Goal: Task Accomplishment & Management: Complete application form

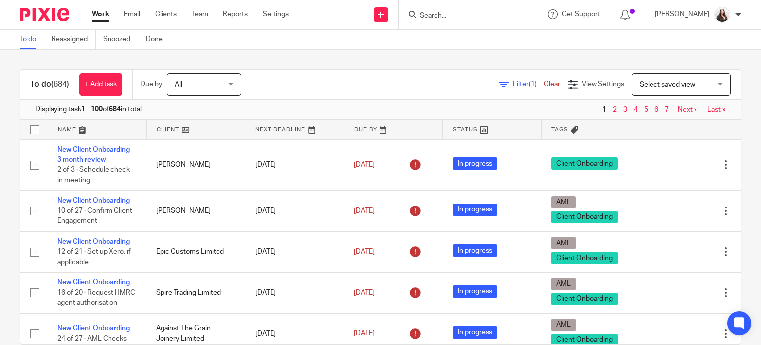
click at [448, 13] on input "Search" at bounding box center [463, 16] width 89 height 9
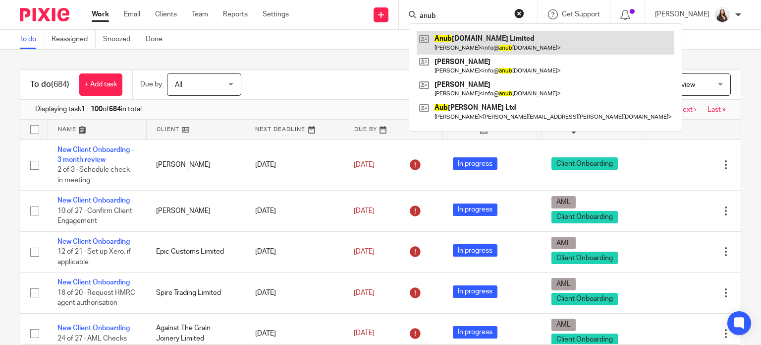
type input "anub"
click at [480, 44] on link at bounding box center [546, 42] width 258 height 23
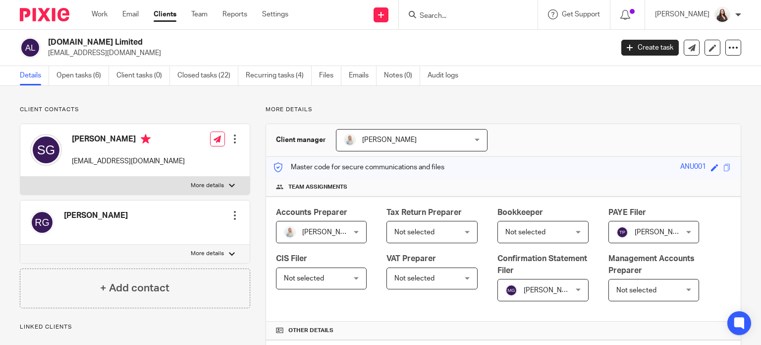
click at [98, 75] on link "Open tasks (6)" at bounding box center [83, 75] width 53 height 19
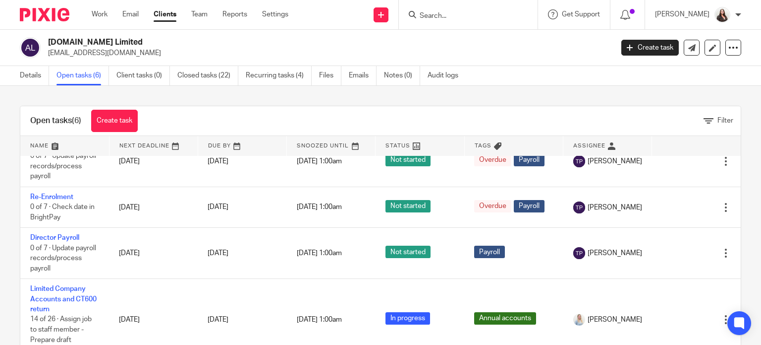
scroll to position [174, 0]
click at [635, 50] on link "Create task" at bounding box center [651, 48] width 58 height 16
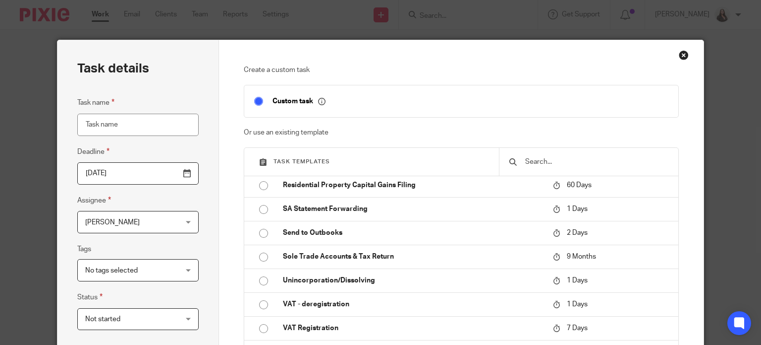
scroll to position [1140, 0]
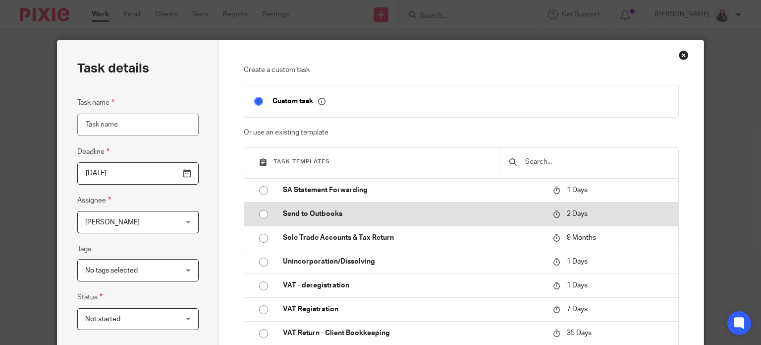
click at [306, 219] on p "Send to Outbooks" at bounding box center [413, 214] width 260 height 10
type input "2025-08-15"
type input "Send to Outbooks"
checkbox input "false"
radio input "true"
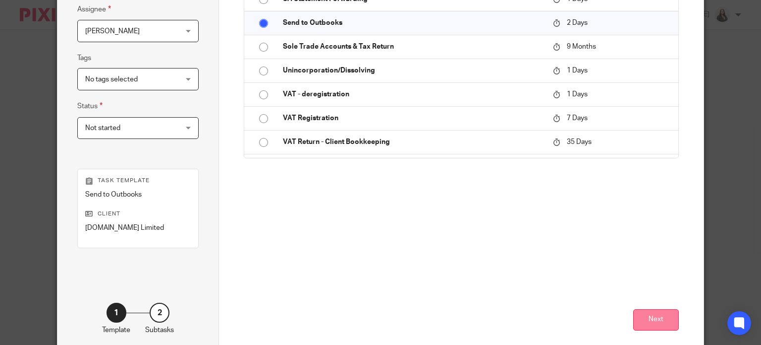
scroll to position [228, 0]
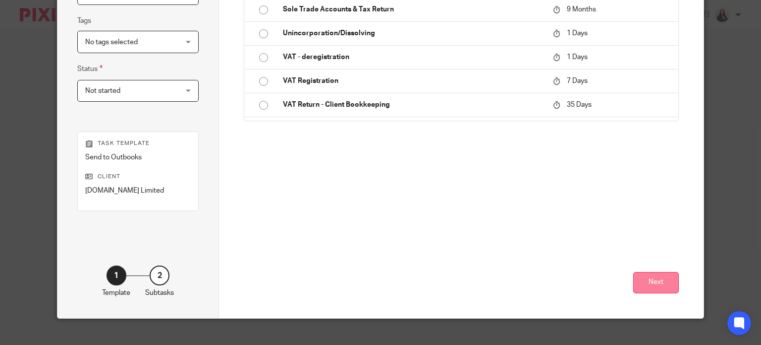
click at [661, 284] on button "Next" at bounding box center [657, 282] width 46 height 21
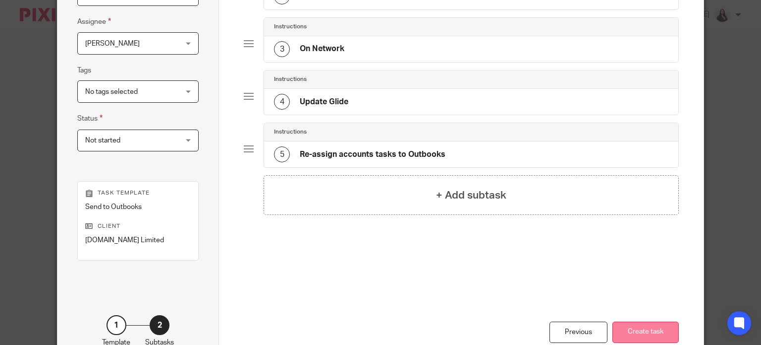
scroll to position [240, 0]
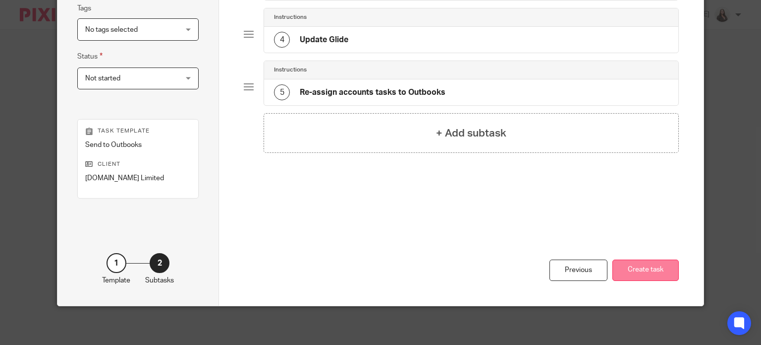
click at [653, 272] on button "Create task" at bounding box center [646, 269] width 66 height 21
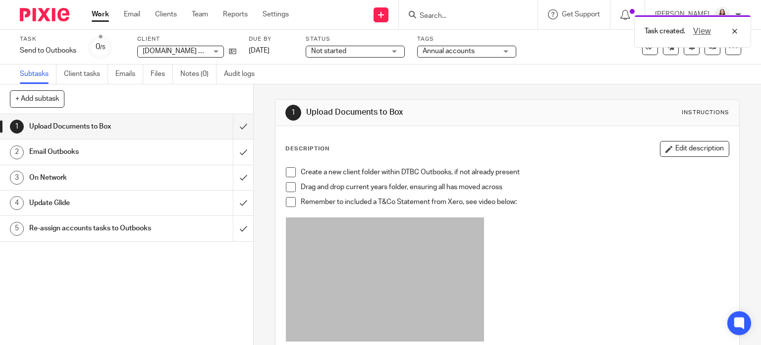
click at [286, 172] on span at bounding box center [291, 172] width 10 height 10
click at [289, 191] on span at bounding box center [291, 187] width 10 height 10
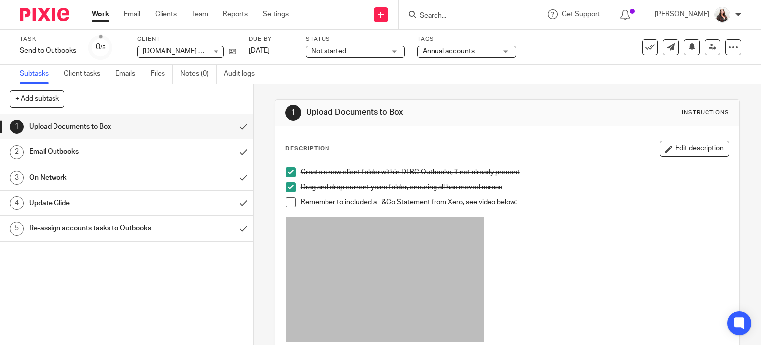
drag, startPoint x: 287, startPoint y: 200, endPoint x: 280, endPoint y: 179, distance: 21.9
click at [286, 201] on span at bounding box center [291, 202] width 10 height 10
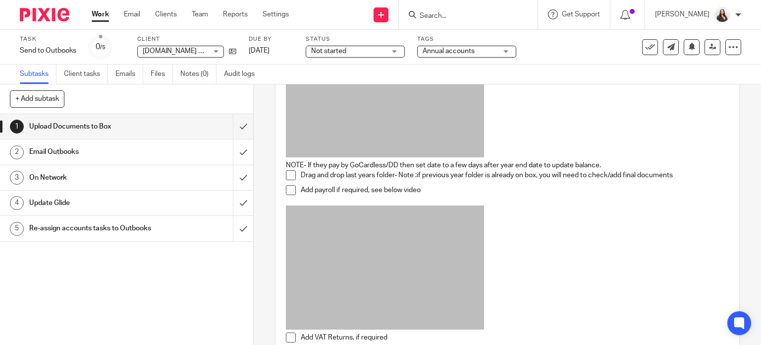
scroll to position [161, 0]
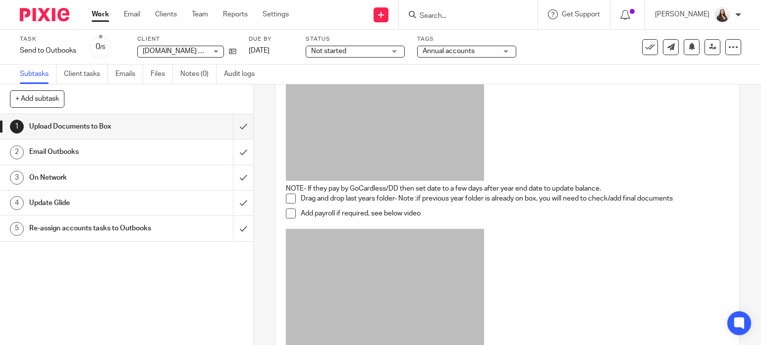
click at [290, 195] on span at bounding box center [291, 198] width 10 height 10
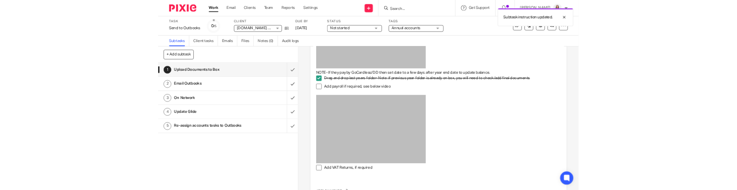
scroll to position [313, 0]
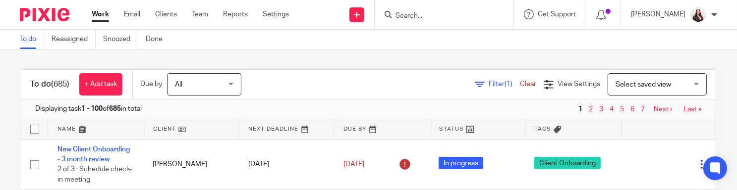
click at [418, 14] on input "Search" at bounding box center [439, 16] width 89 height 9
click at [432, 17] on input "Search" at bounding box center [439, 16] width 89 height 9
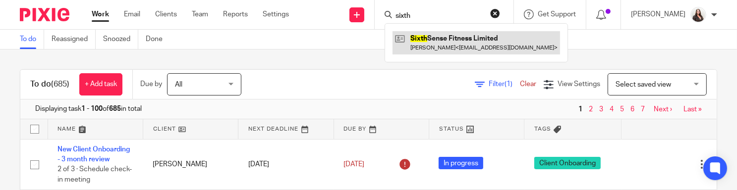
type input "sixth"
click at [469, 36] on link at bounding box center [477, 42] width 168 height 23
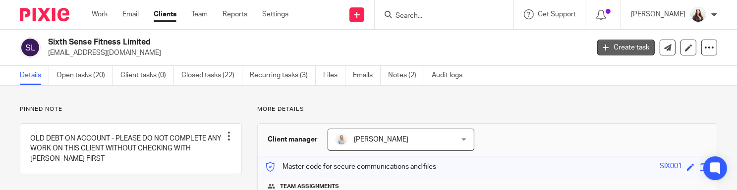
click at [634, 50] on link "Create task" at bounding box center [626, 48] width 58 height 16
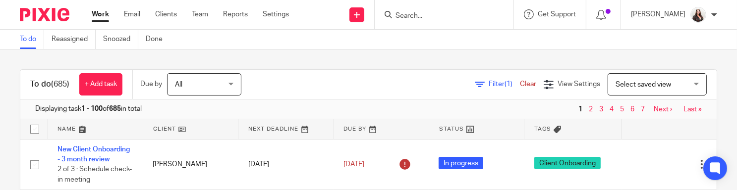
click at [423, 13] on input "Search" at bounding box center [439, 16] width 89 height 9
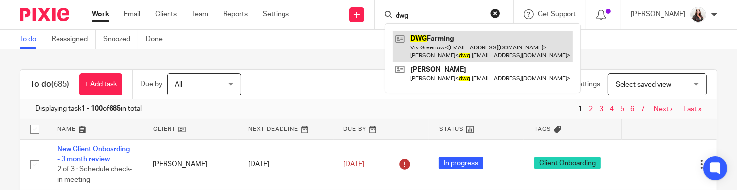
type input "dwg"
click at [477, 48] on link at bounding box center [483, 46] width 180 height 31
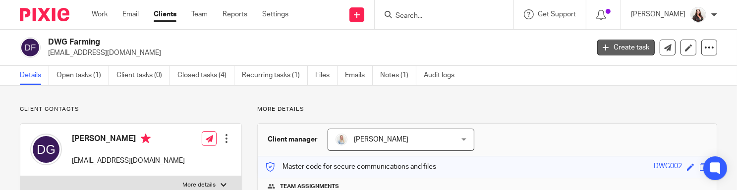
click at [614, 48] on link "Create task" at bounding box center [626, 48] width 58 height 16
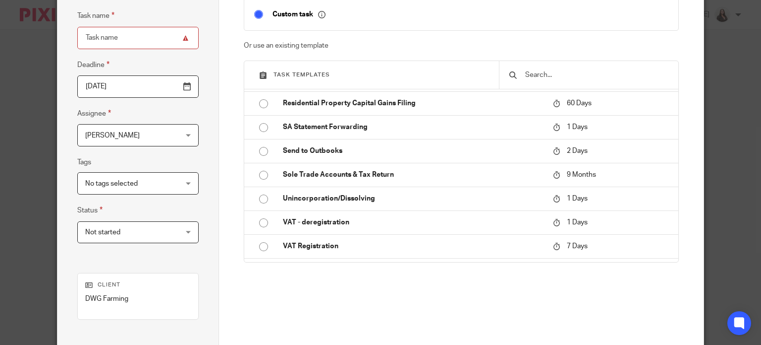
scroll to position [1125, 0]
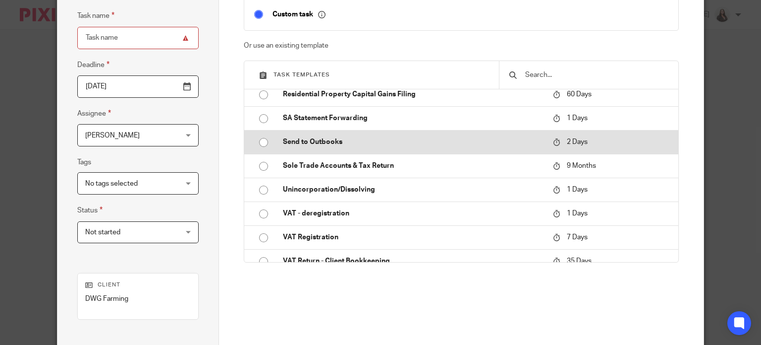
click at [275, 154] on td "Send to Outbooks" at bounding box center [410, 142] width 275 height 24
type input "[DATE]"
type input "Send to Outbooks"
checkbox input "false"
radio input "true"
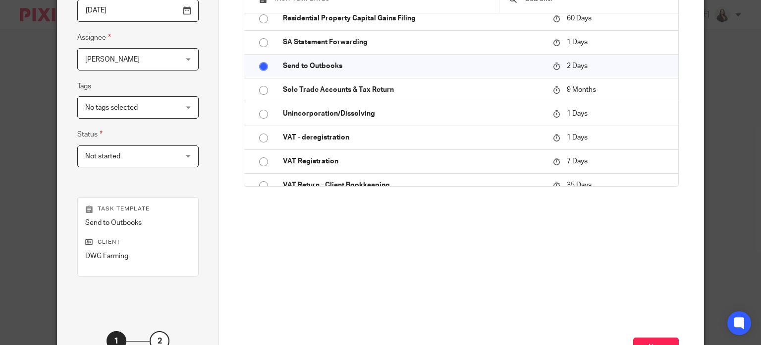
scroll to position [240, 0]
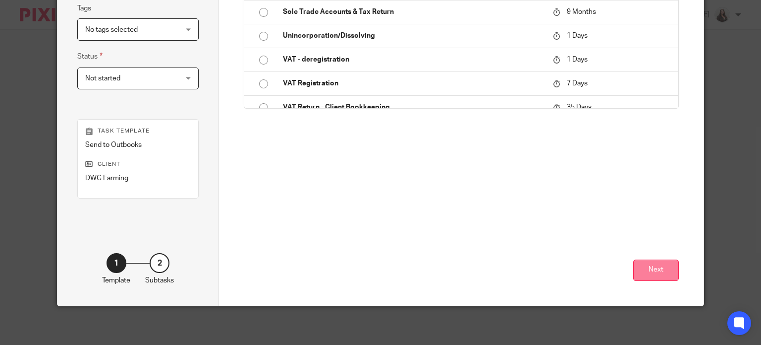
click at [659, 190] on button "Next" at bounding box center [657, 269] width 46 height 21
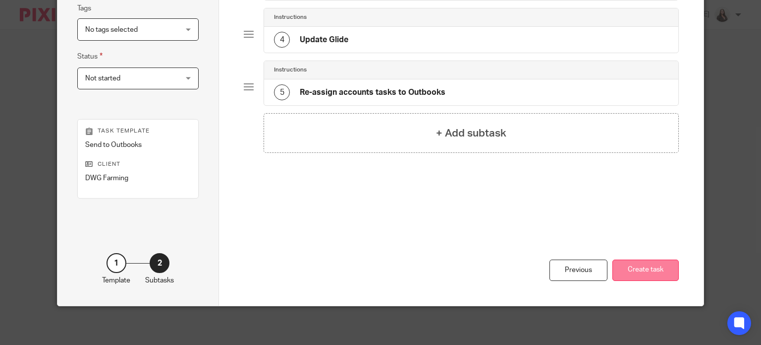
click at [658, 190] on button "Create task" at bounding box center [646, 269] width 66 height 21
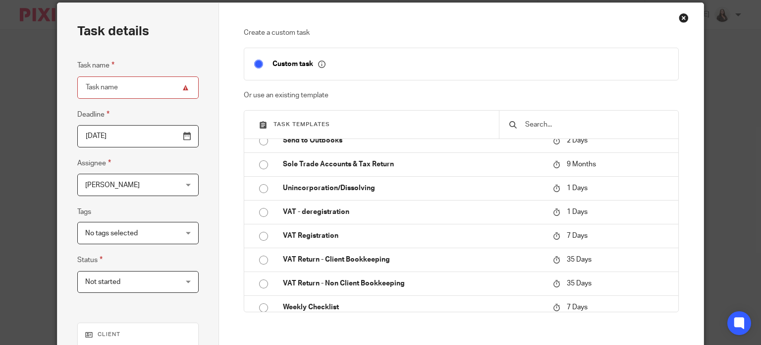
scroll to position [1177, 0]
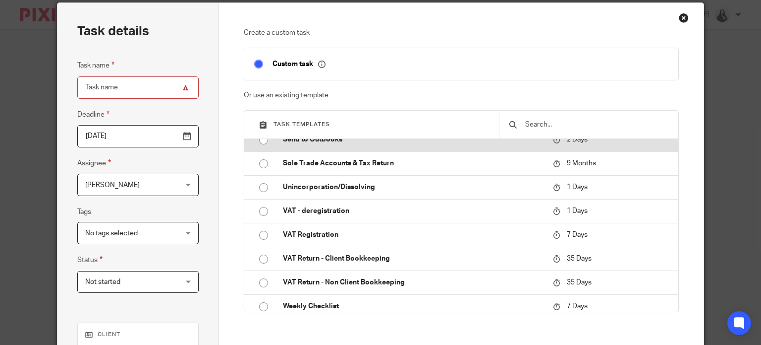
click at [311, 144] on p "Send to Outbooks" at bounding box center [413, 139] width 260 height 10
type input "2025-08-15"
type input "Send to Outbooks"
checkbox input "false"
radio input "true"
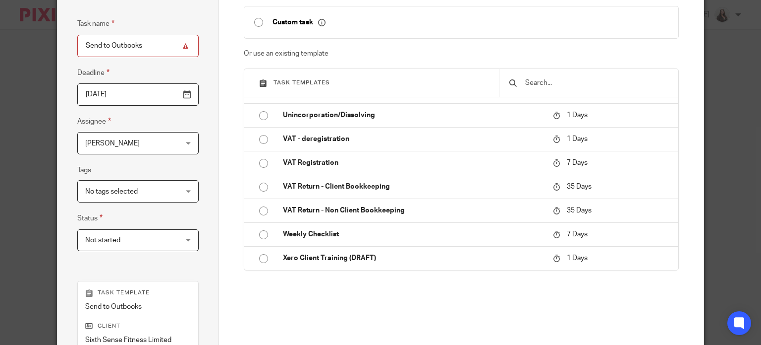
scroll to position [174, 0]
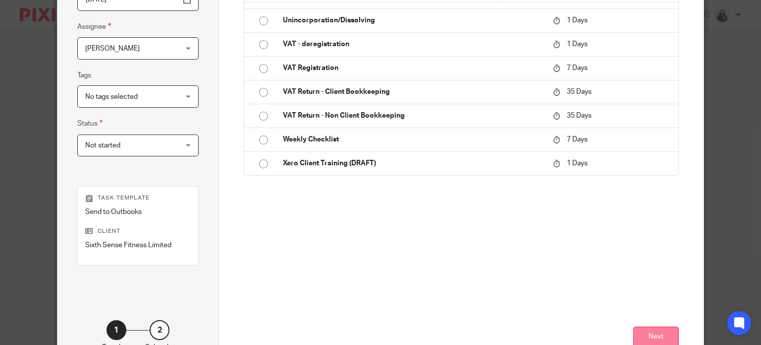
click at [656, 190] on button "Next" at bounding box center [657, 336] width 46 height 21
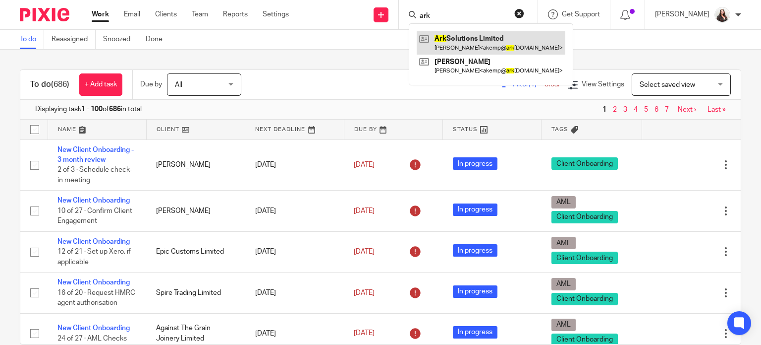
type input "ark"
click at [467, 43] on link at bounding box center [491, 42] width 149 height 23
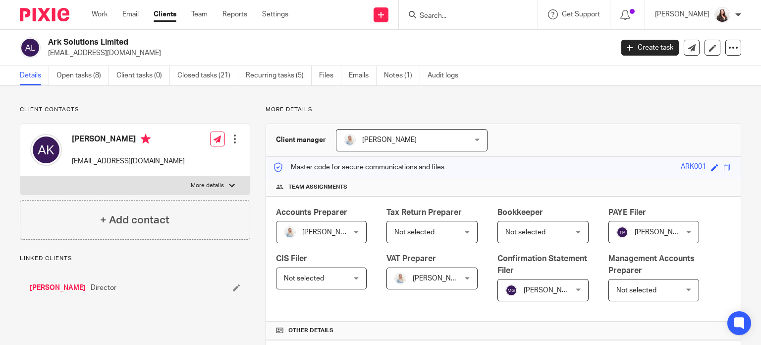
click at [632, 43] on link "Create task" at bounding box center [651, 48] width 58 height 16
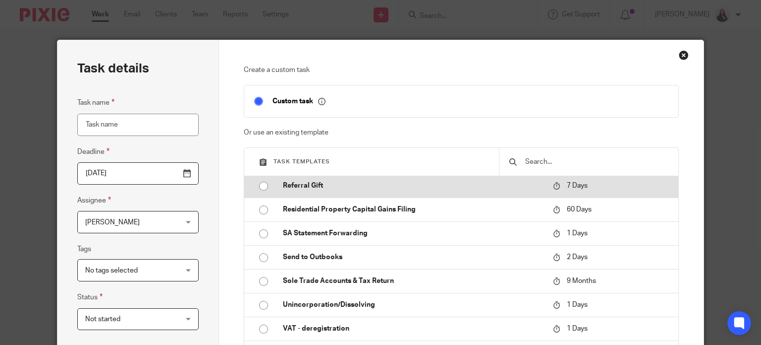
scroll to position [1102, 0]
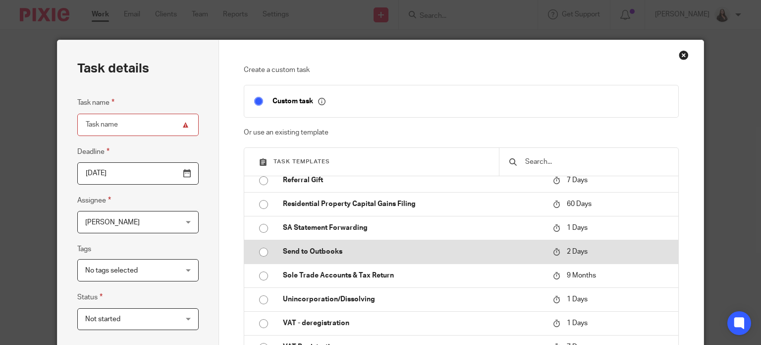
drag, startPoint x: 328, startPoint y: 285, endPoint x: 357, endPoint y: 276, distance: 30.7
click at [328, 256] on p "Send to Outbooks" at bounding box center [413, 251] width 260 height 10
type input "[DATE]"
type input "Send to Outbooks"
checkbox input "false"
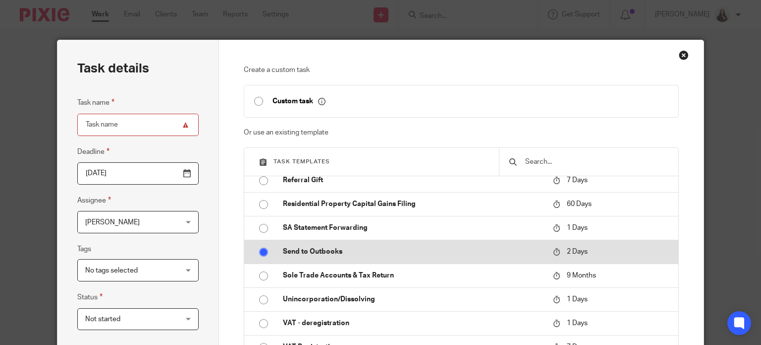
radio input "true"
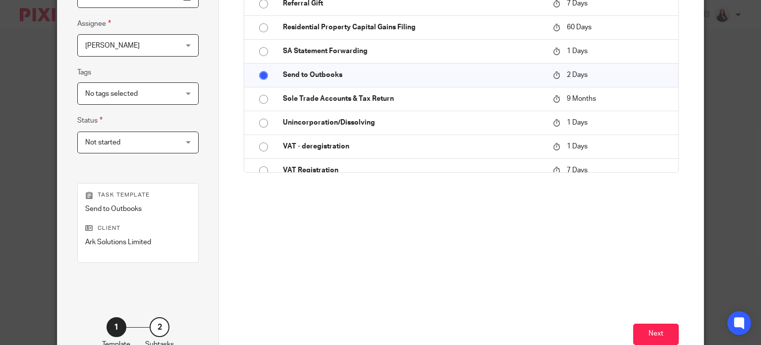
scroll to position [186, 0]
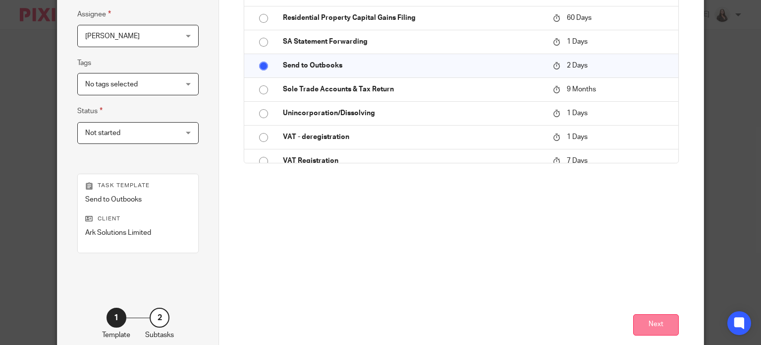
click at [661, 323] on button "Next" at bounding box center [657, 324] width 46 height 21
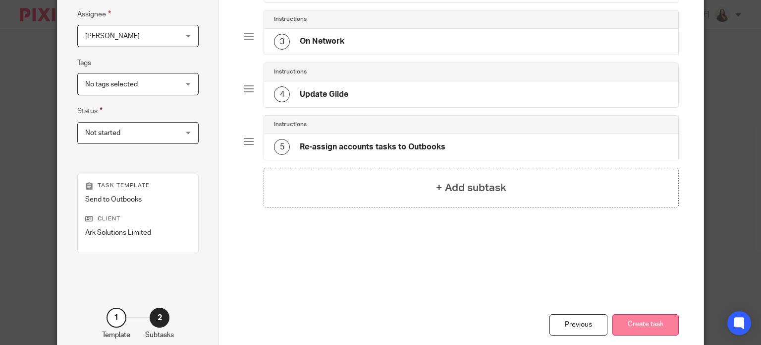
click at [656, 322] on button "Create task" at bounding box center [646, 324] width 66 height 21
